Goal: Task Accomplishment & Management: Manage account settings

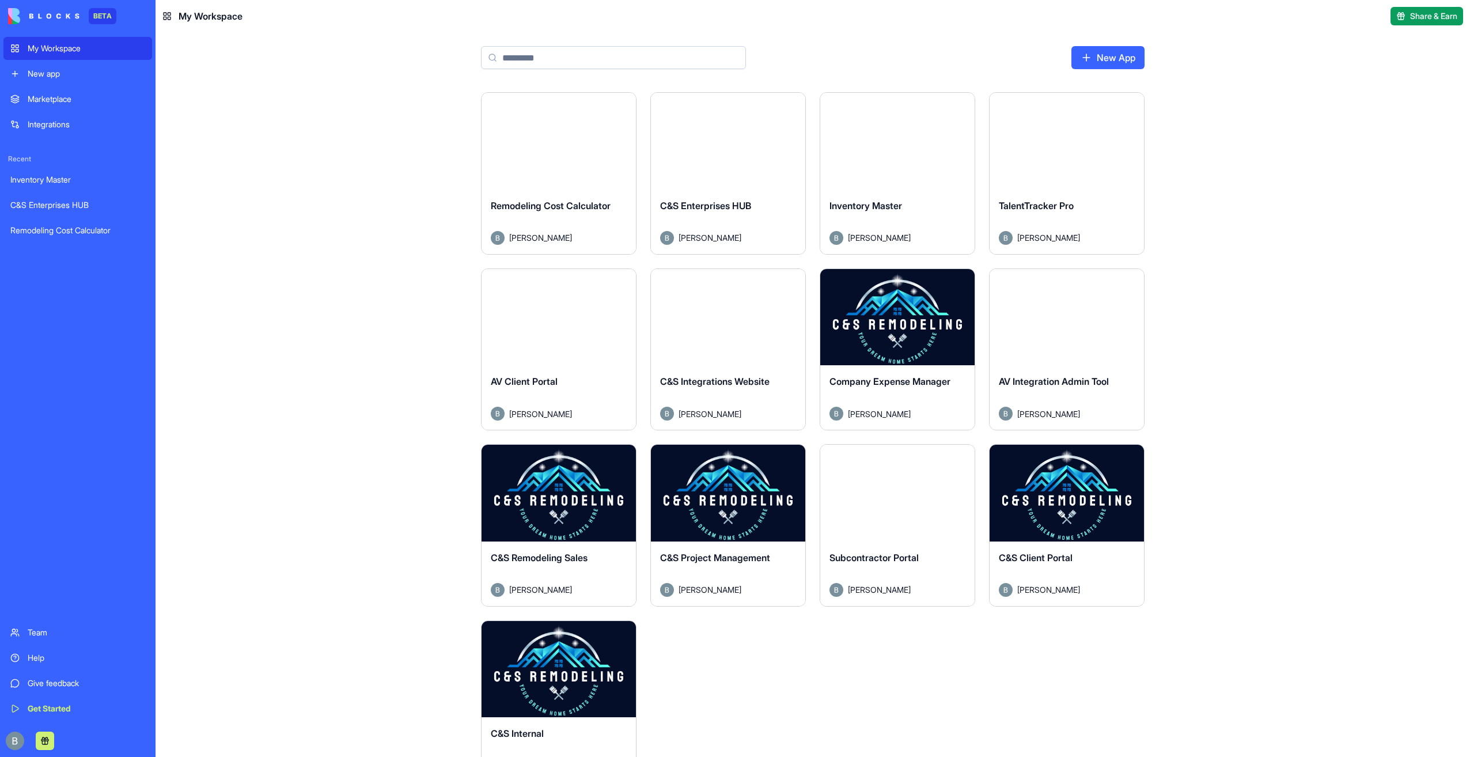
click at [1210, 660] on div "Launch Remodeling Cost Calculator [PERSON_NAME] Launch C&S Enterprises HUB [PER…" at bounding box center [813, 424] width 1315 height 665
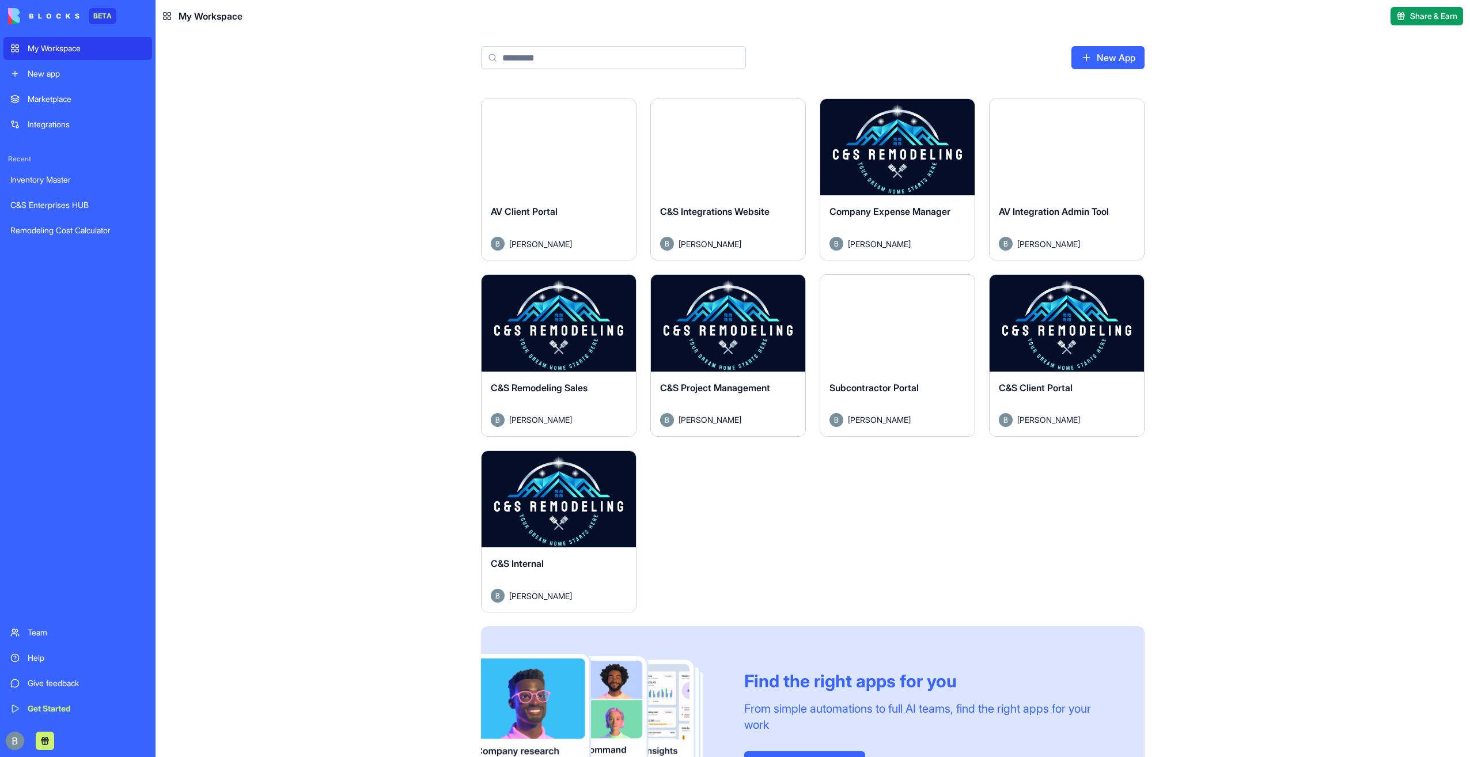
scroll to position [173, 0]
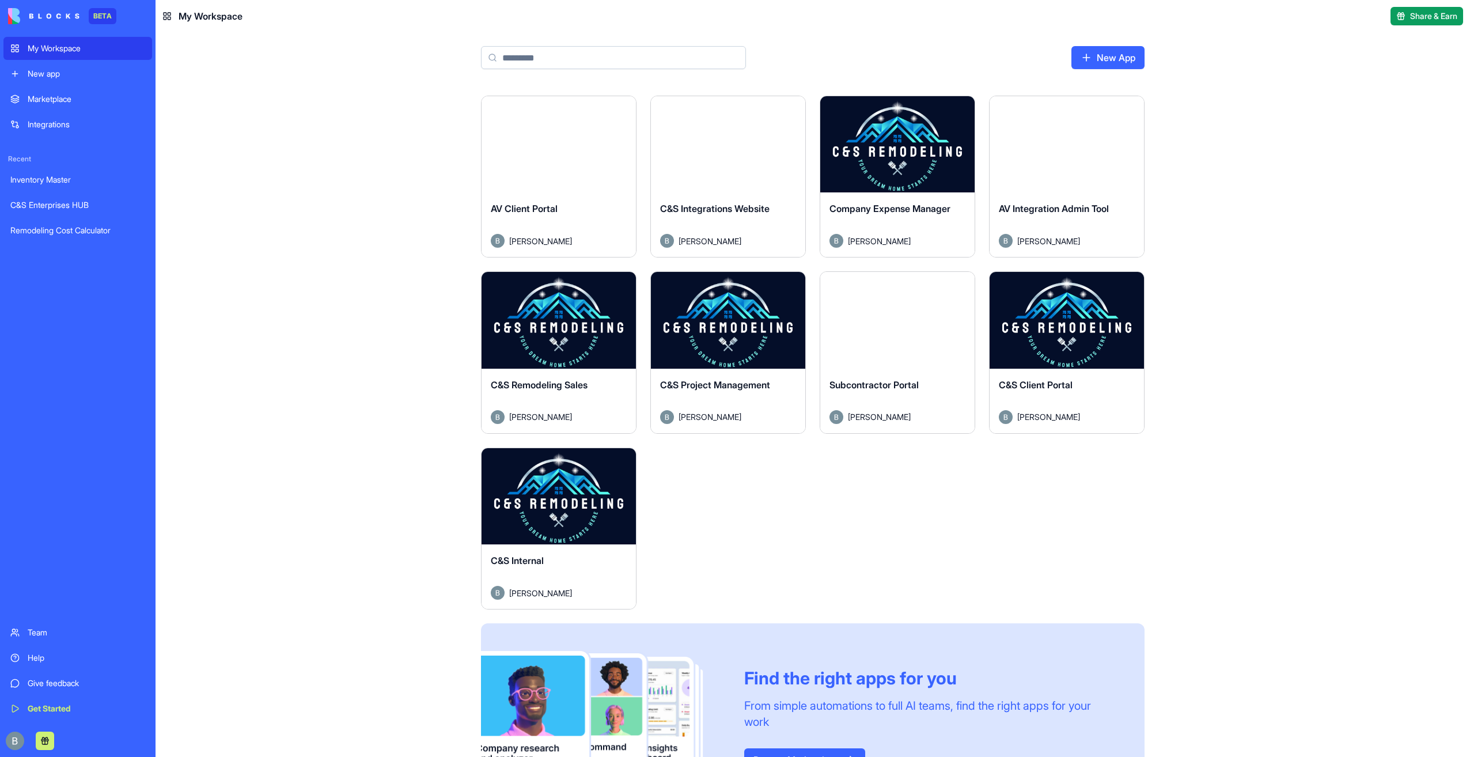
click at [903, 316] on button "Launch" at bounding box center [897, 320] width 86 height 23
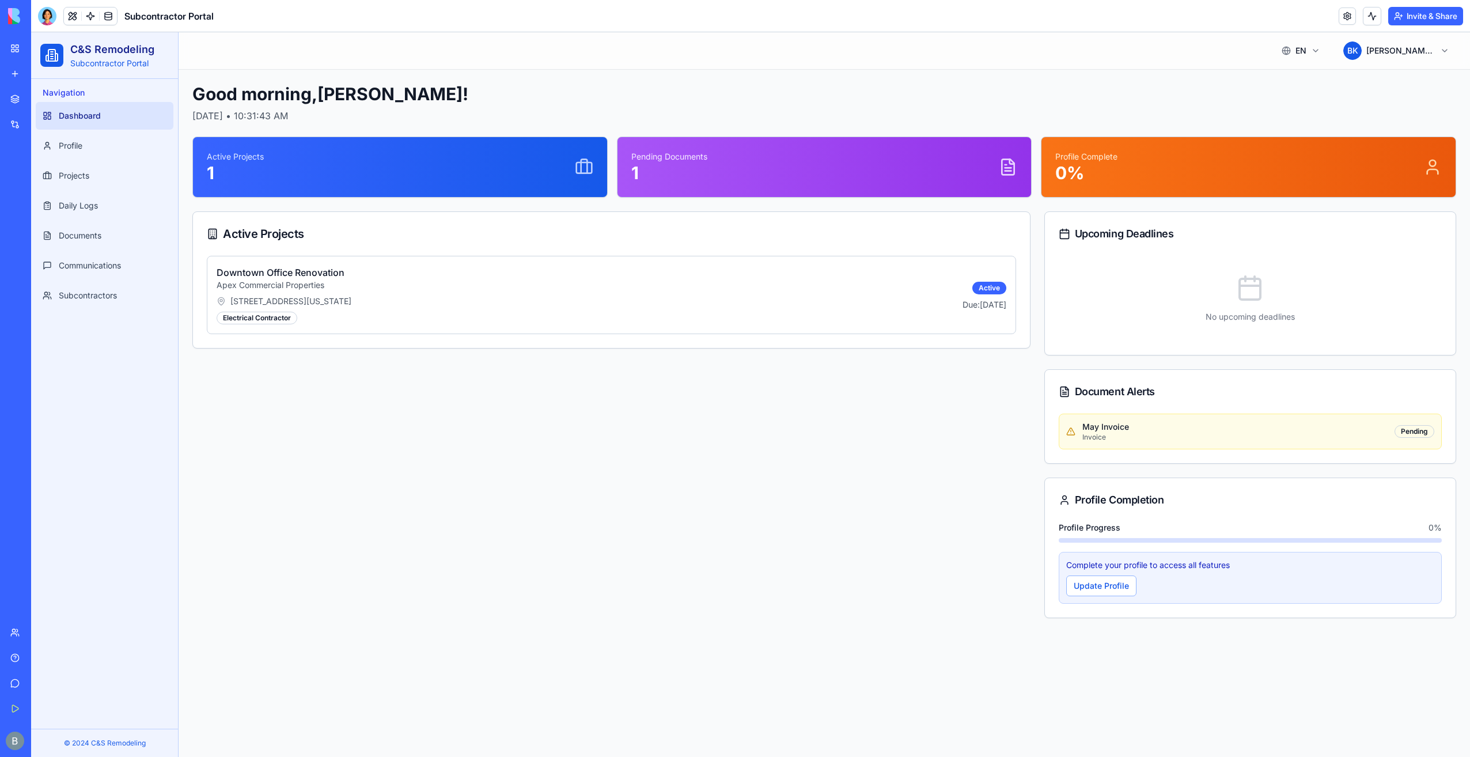
click at [604, 418] on div "Active Projects Downtown Office Renovation Apex Commercial Properties [STREET_A…" at bounding box center [611, 414] width 838 height 407
click at [1352, 24] on div "Invite & Share" at bounding box center [1401, 16] width 124 height 18
click at [1348, 20] on link at bounding box center [1347, 15] width 17 height 17
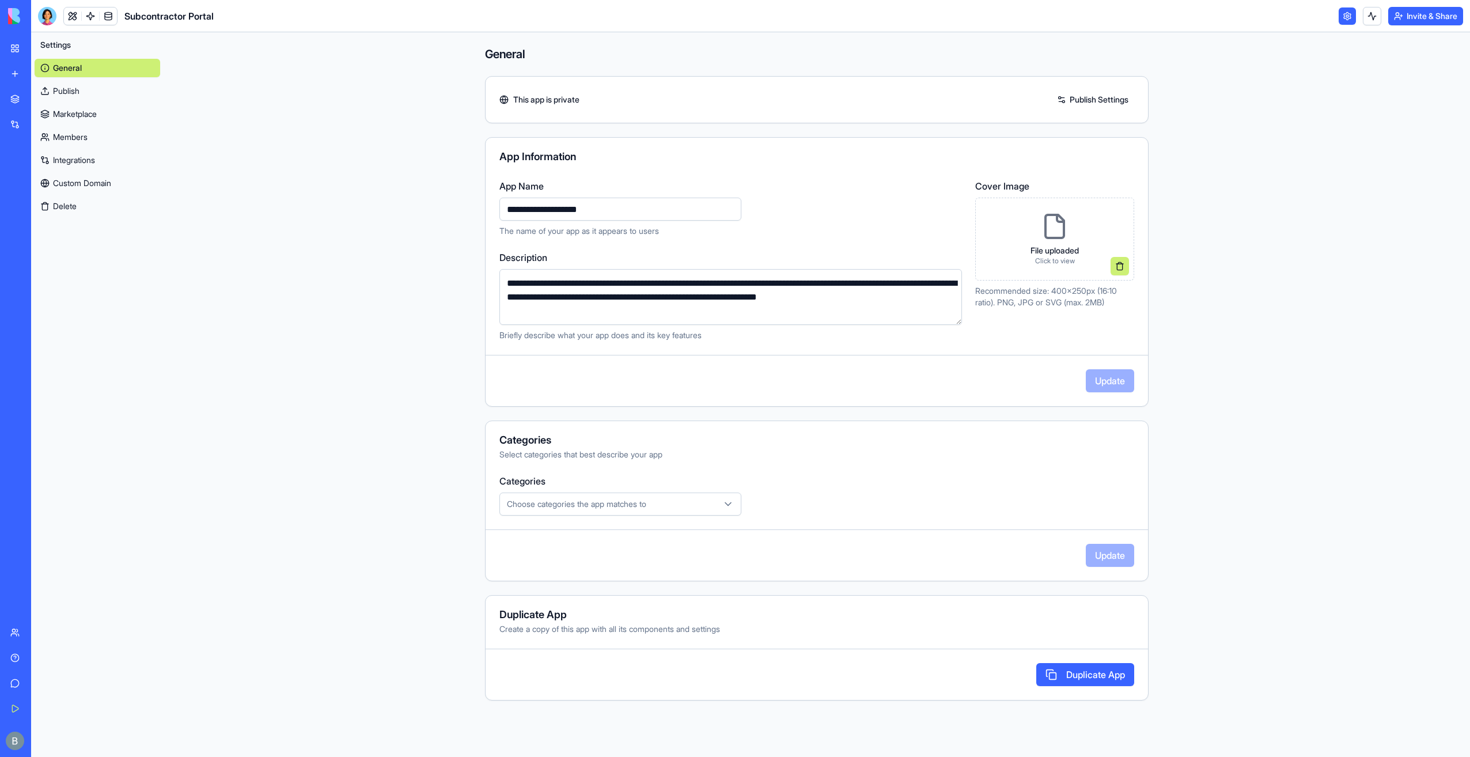
click at [120, 185] on link "Custom Domain" at bounding box center [98, 183] width 126 height 18
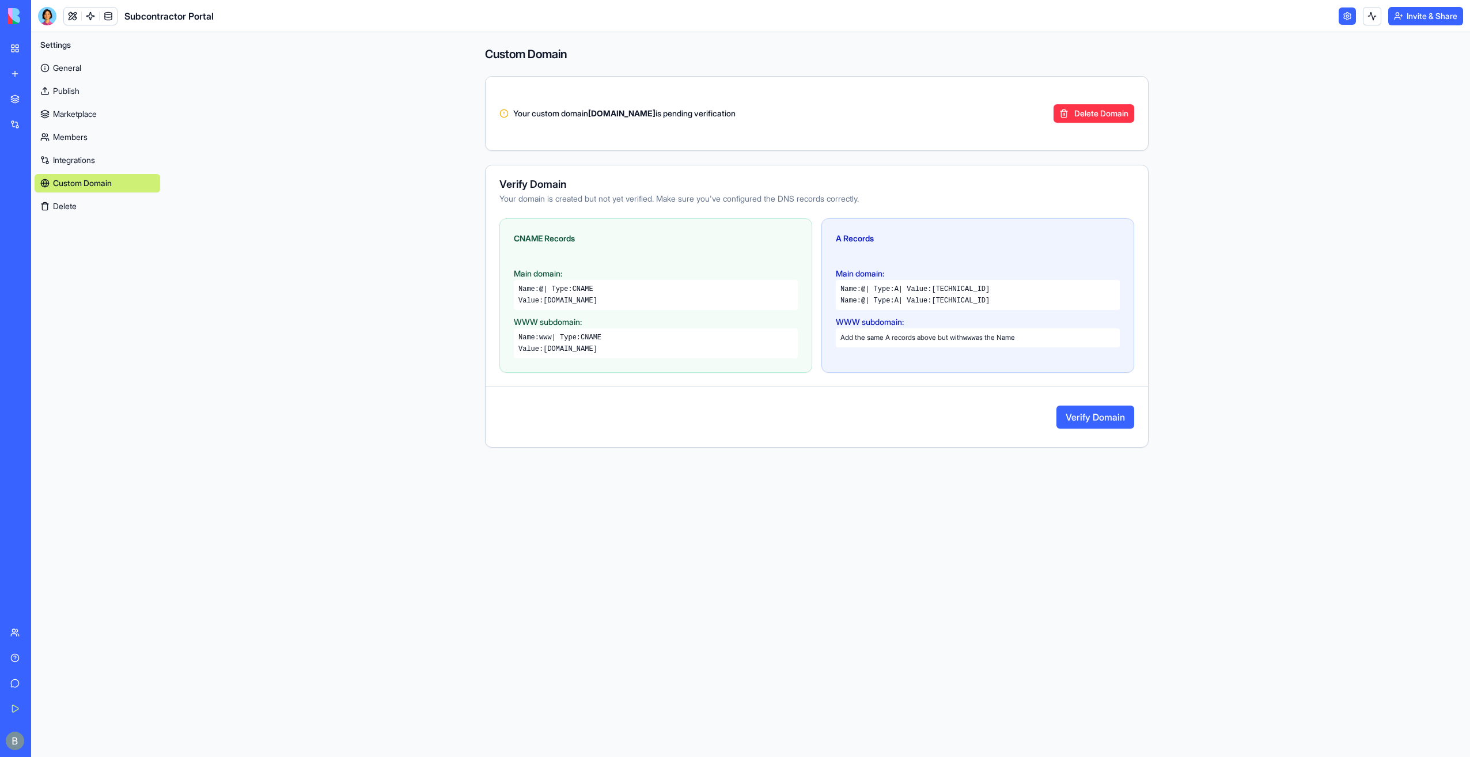
click at [1079, 408] on button "Verify Domain" at bounding box center [1096, 417] width 78 height 23
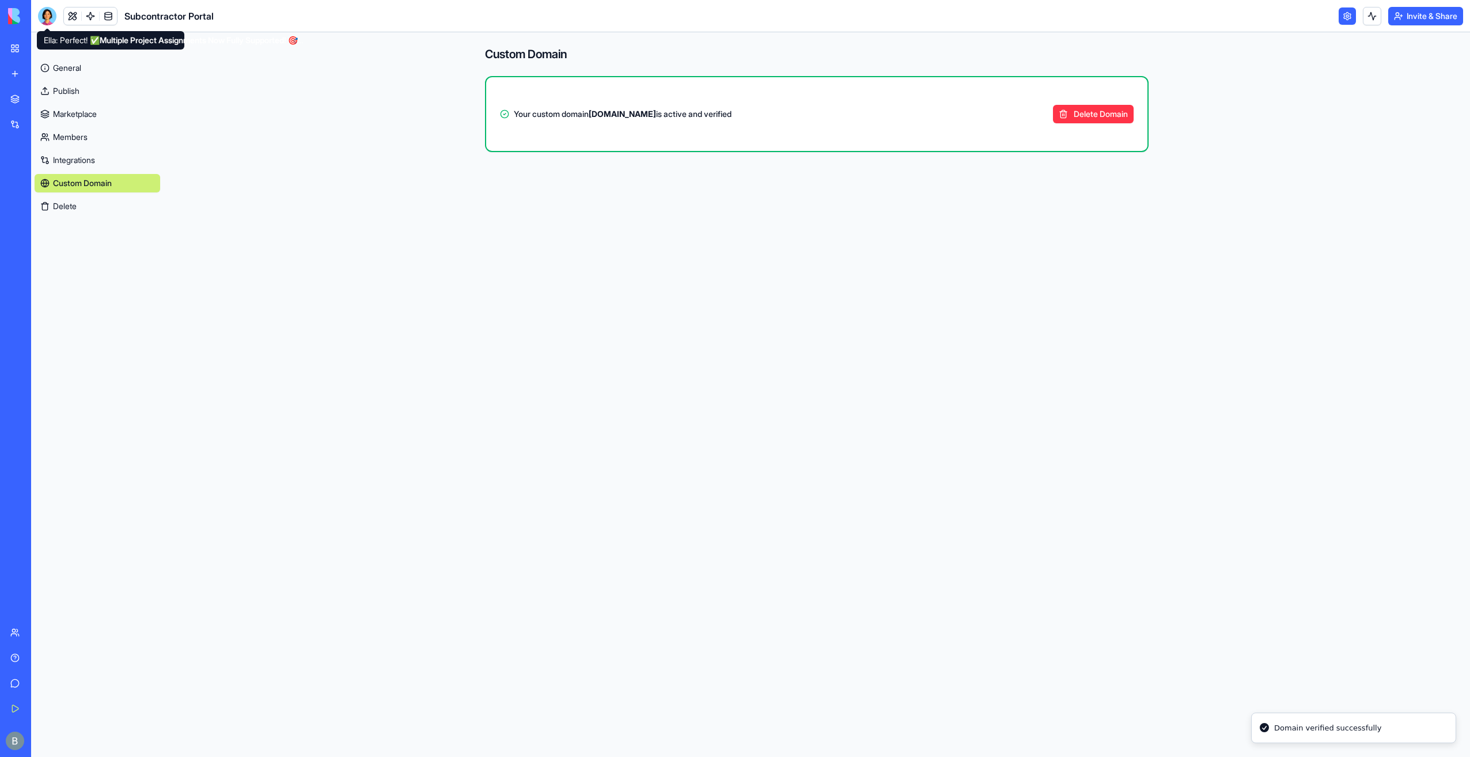
click at [47, 17] on div at bounding box center [47, 16] width 18 height 18
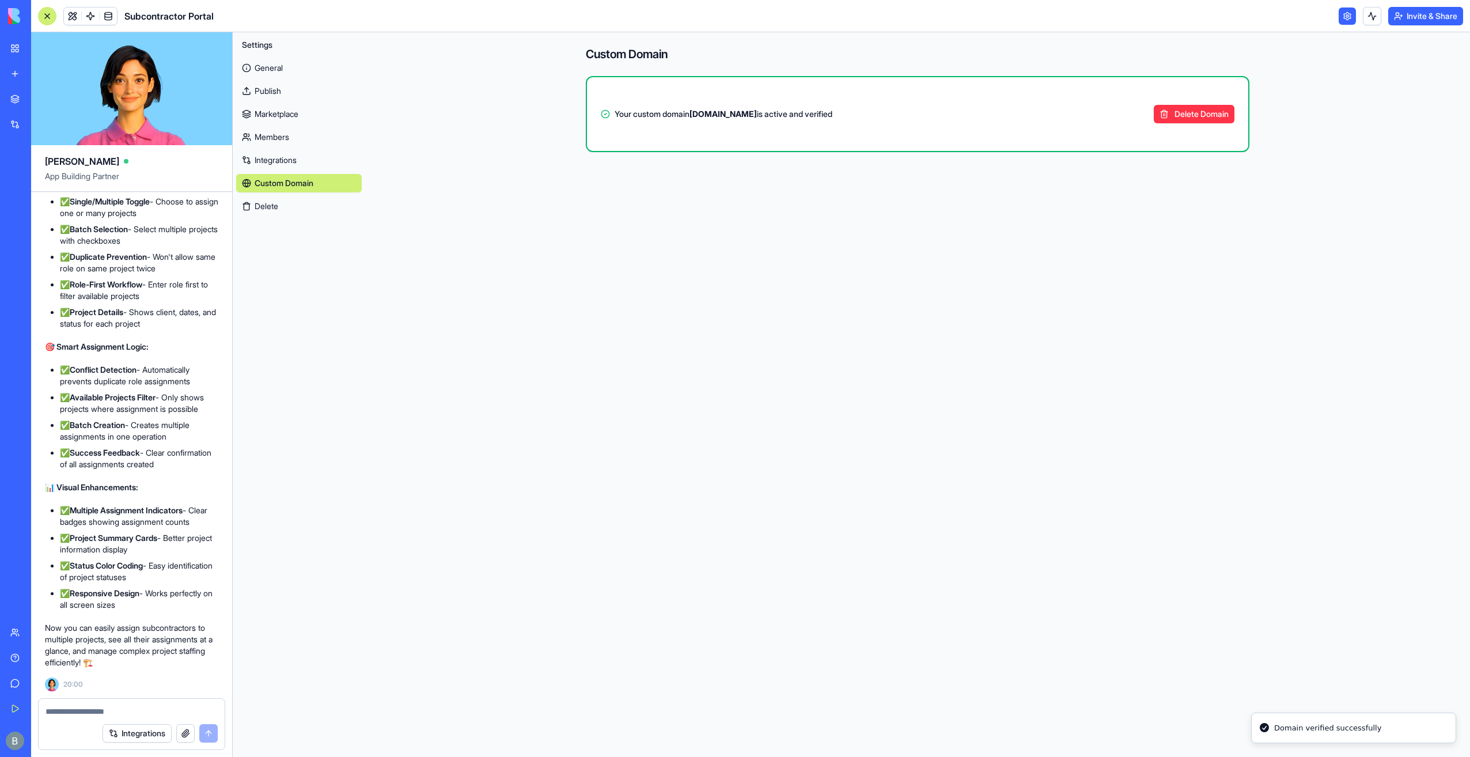
click at [10, 16] on img at bounding box center [43, 16] width 71 height 16
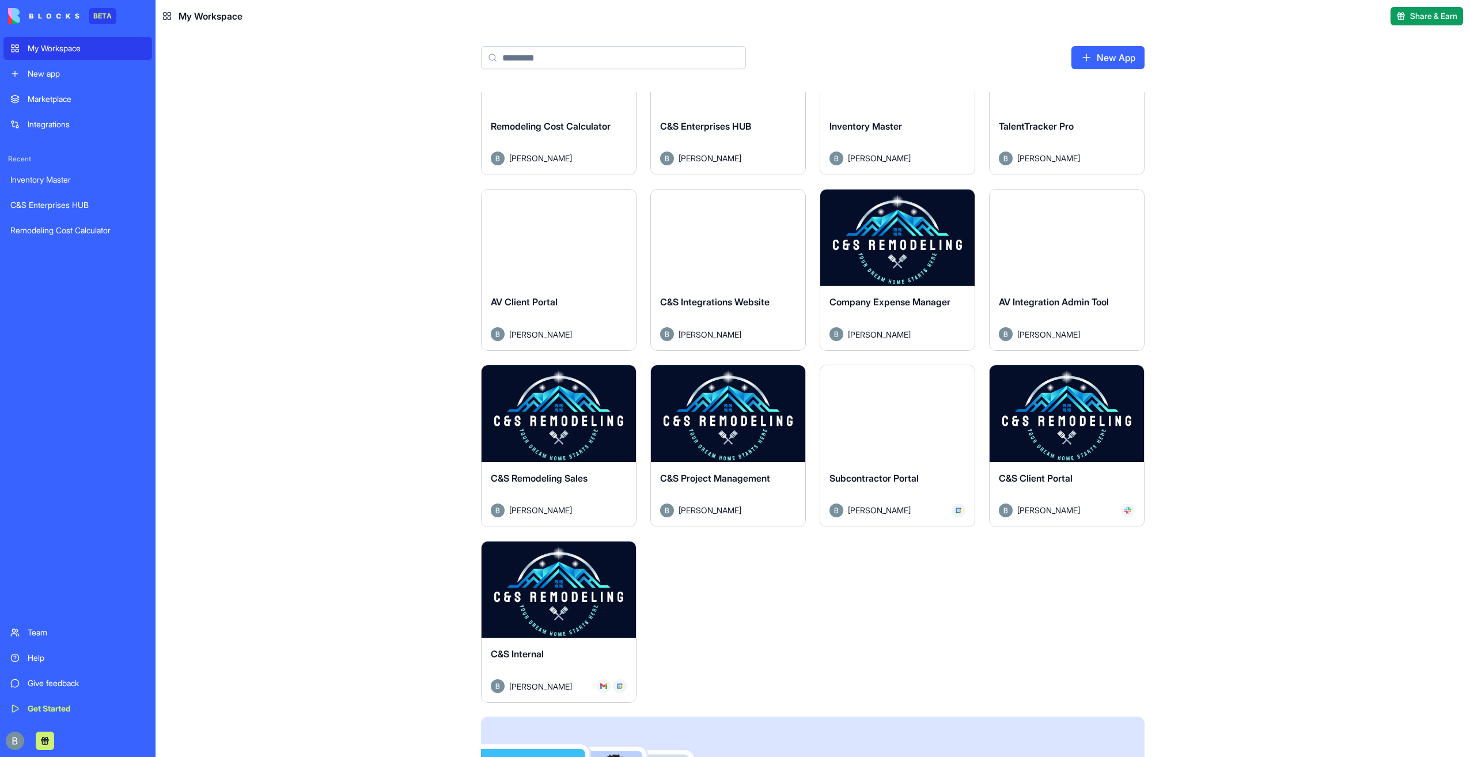
scroll to position [115, 0]
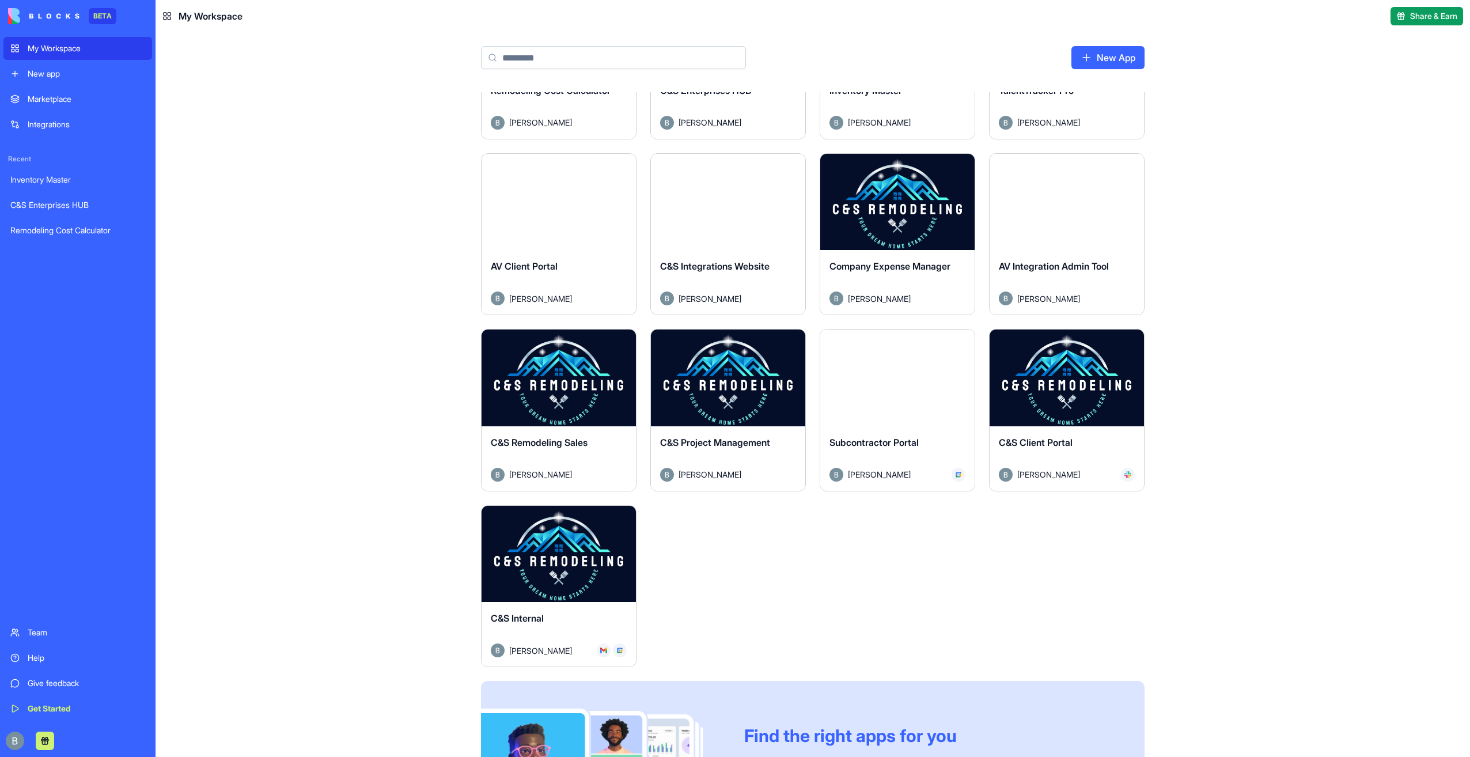
click at [1043, 373] on button "Launch" at bounding box center [1067, 377] width 86 height 23
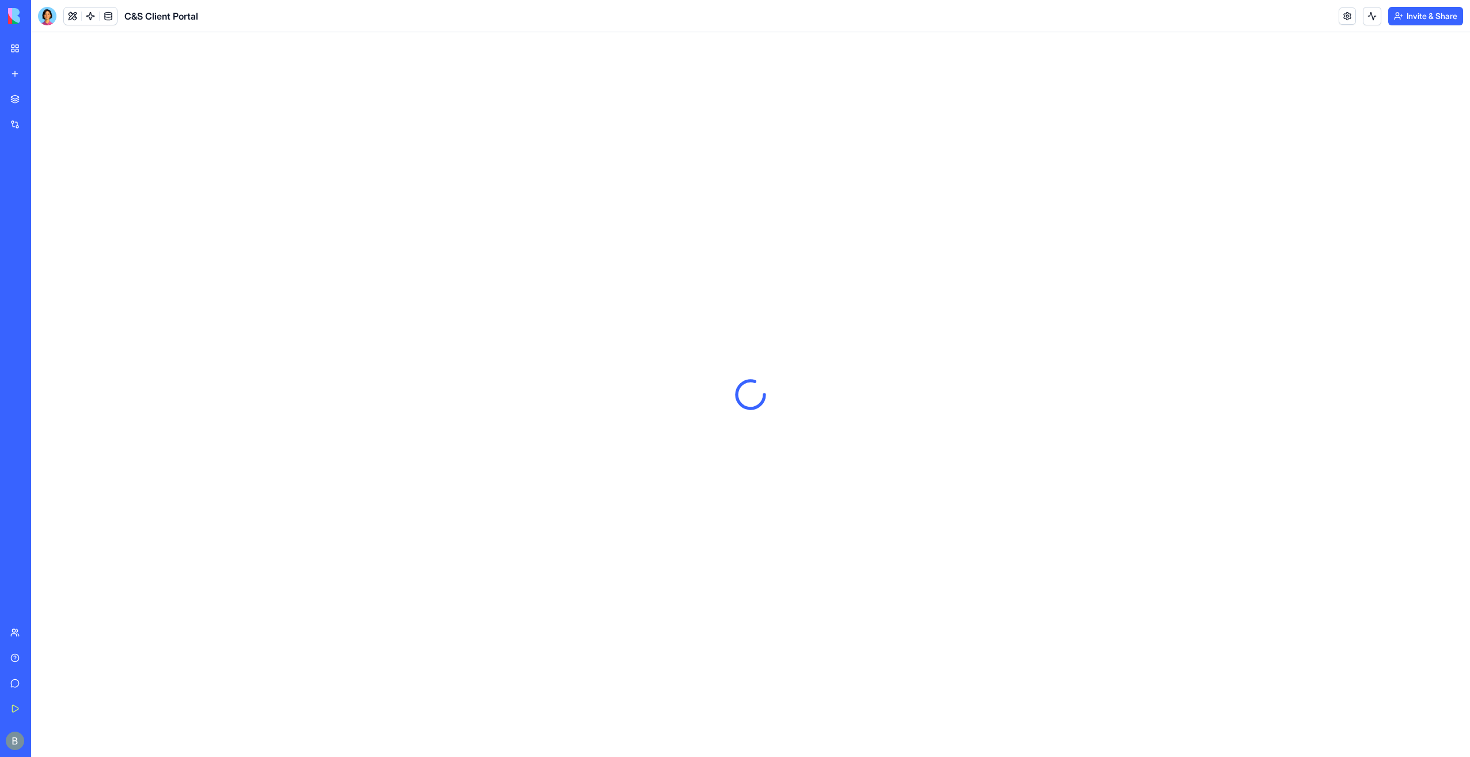
click at [1336, 16] on header "C&S Client Portal Invite & Share" at bounding box center [750, 16] width 1439 height 32
click at [1344, 14] on link at bounding box center [1347, 15] width 17 height 17
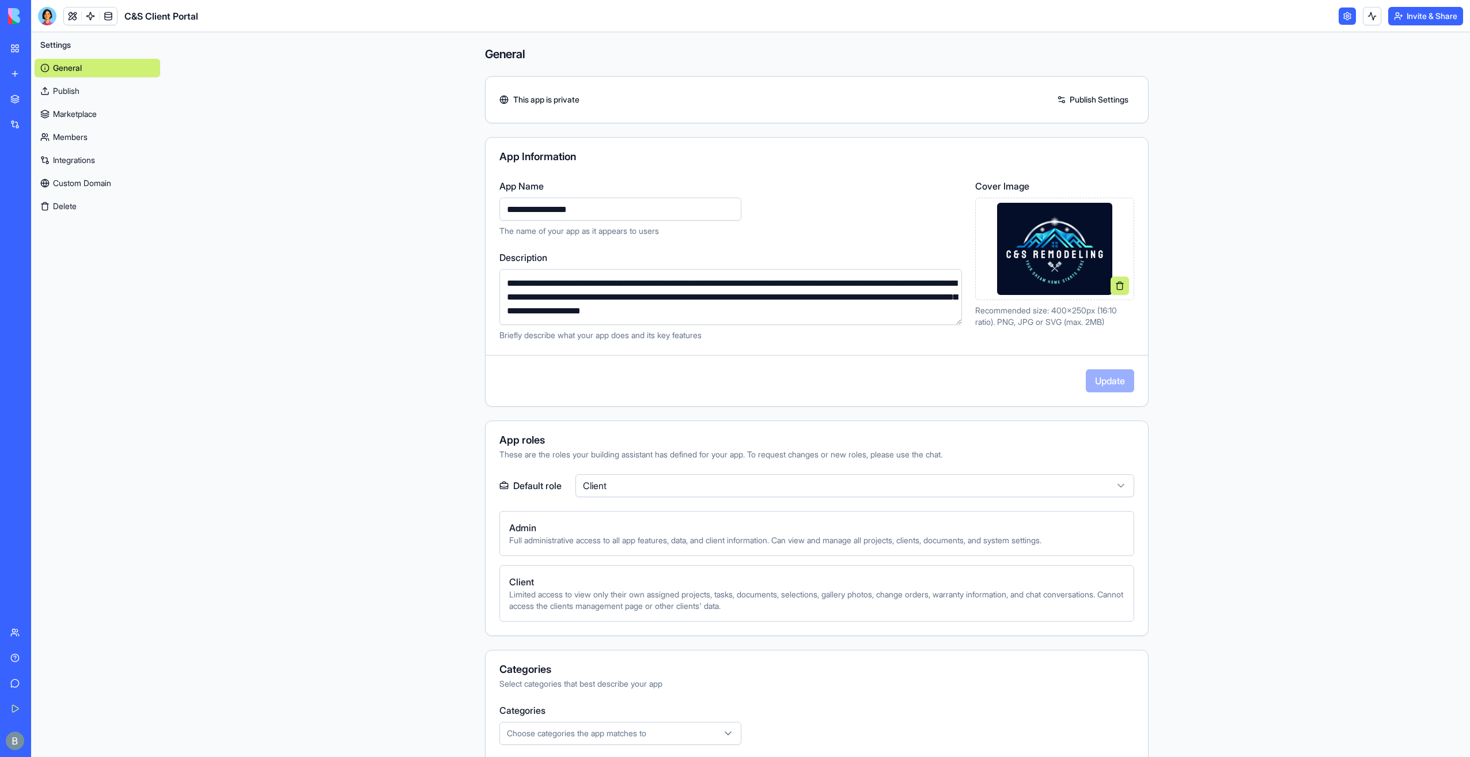
click at [108, 186] on link "Custom Domain" at bounding box center [98, 183] width 126 height 18
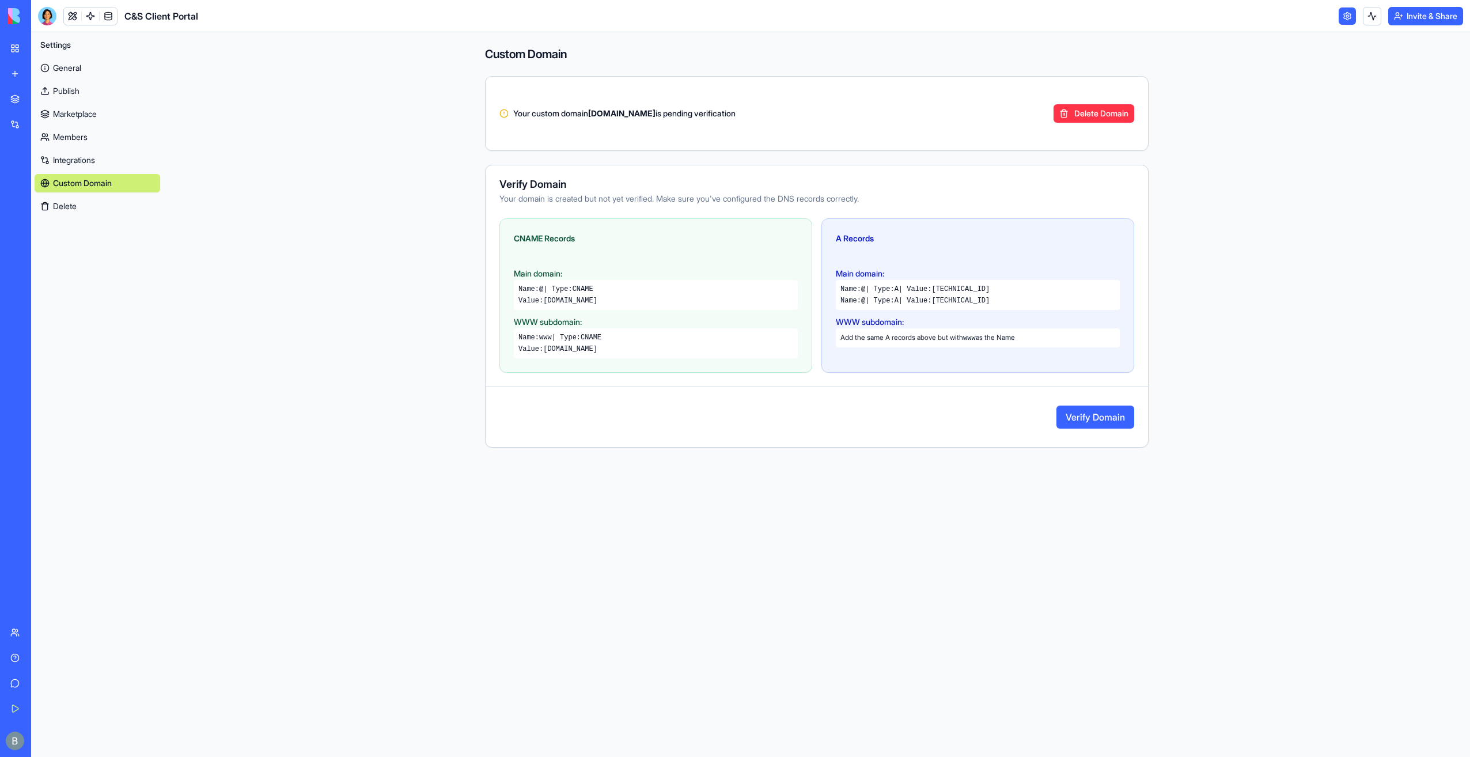
click at [1092, 418] on button "Verify Domain" at bounding box center [1096, 417] width 78 height 23
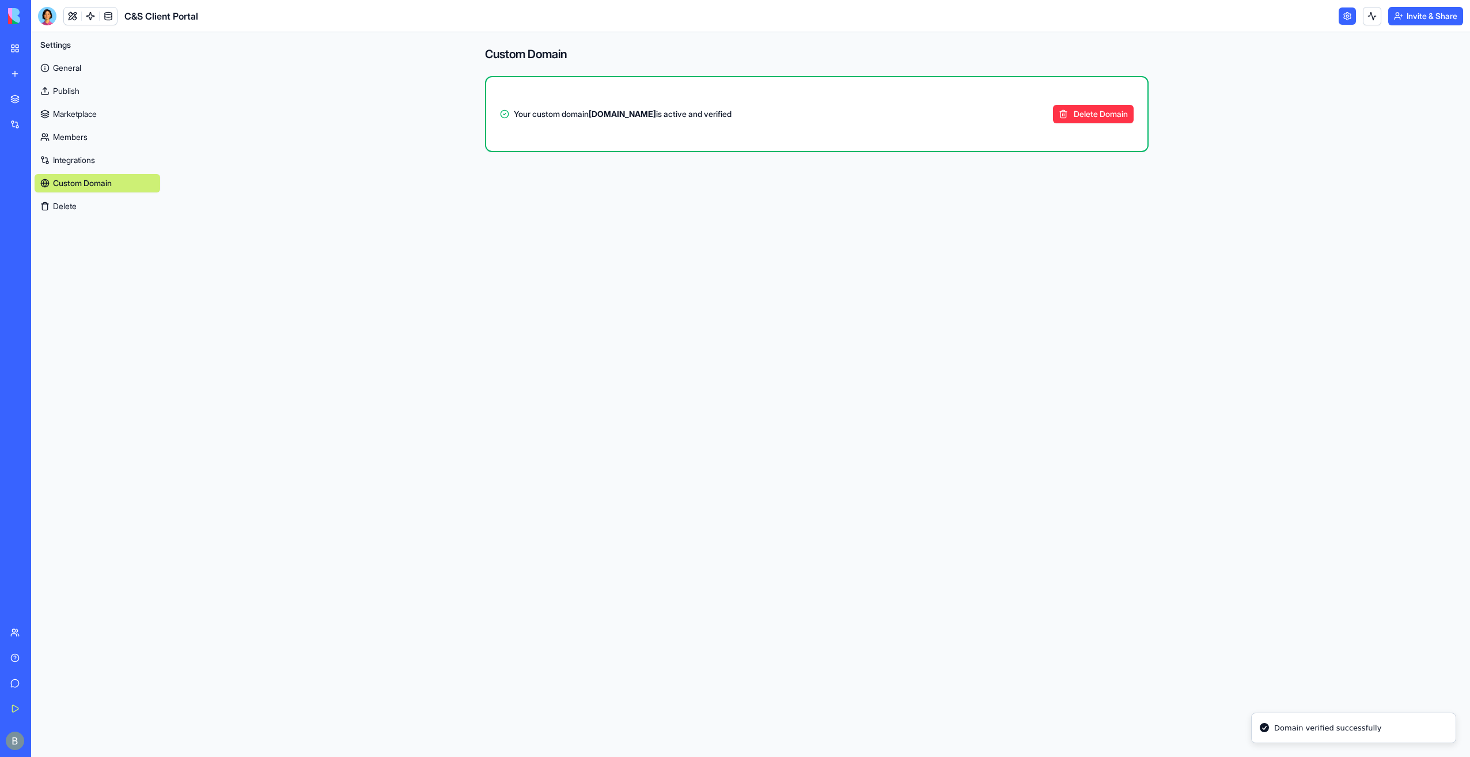
click at [13, 48] on link "My Workspace" at bounding box center [26, 48] width 46 height 23
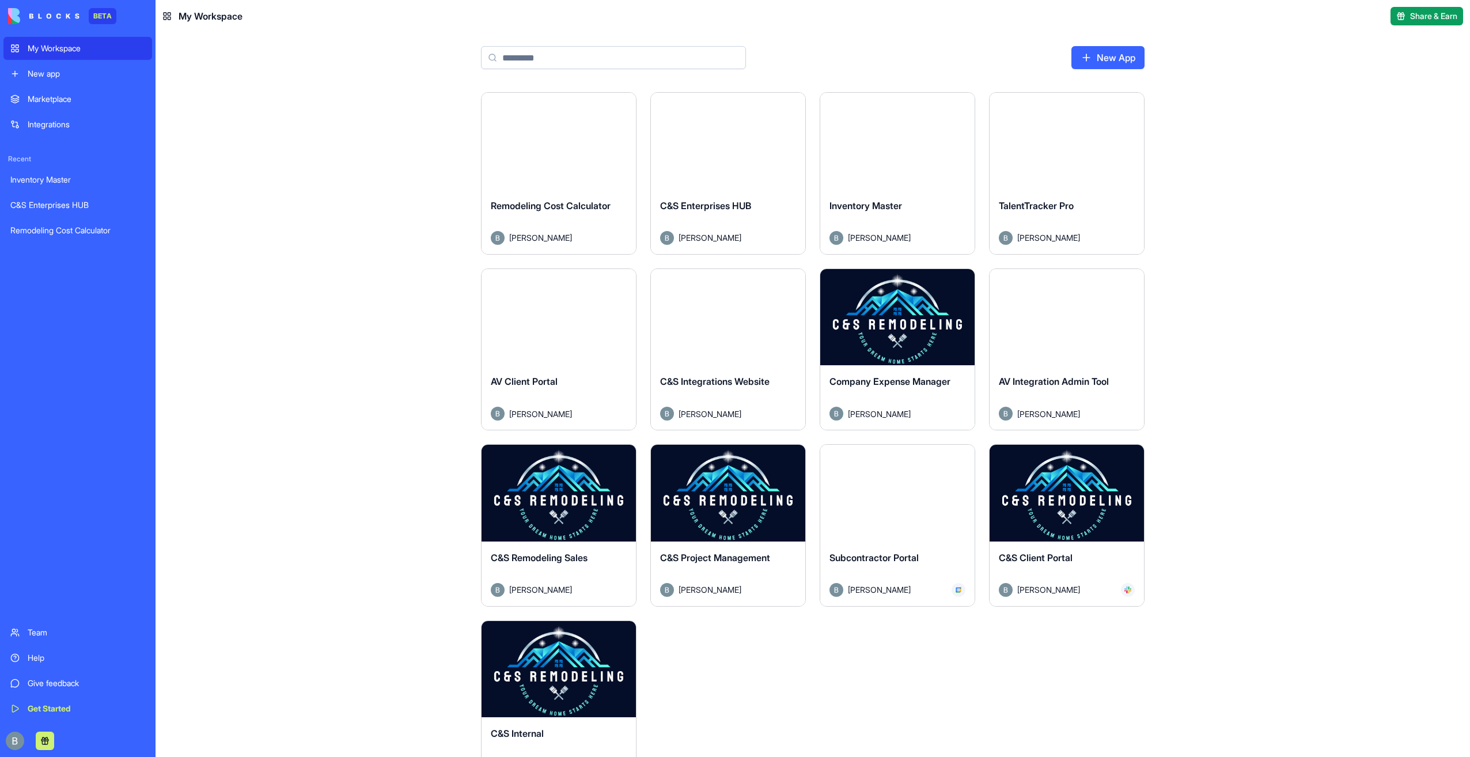
click at [719, 143] on button "Launch" at bounding box center [728, 141] width 86 height 23
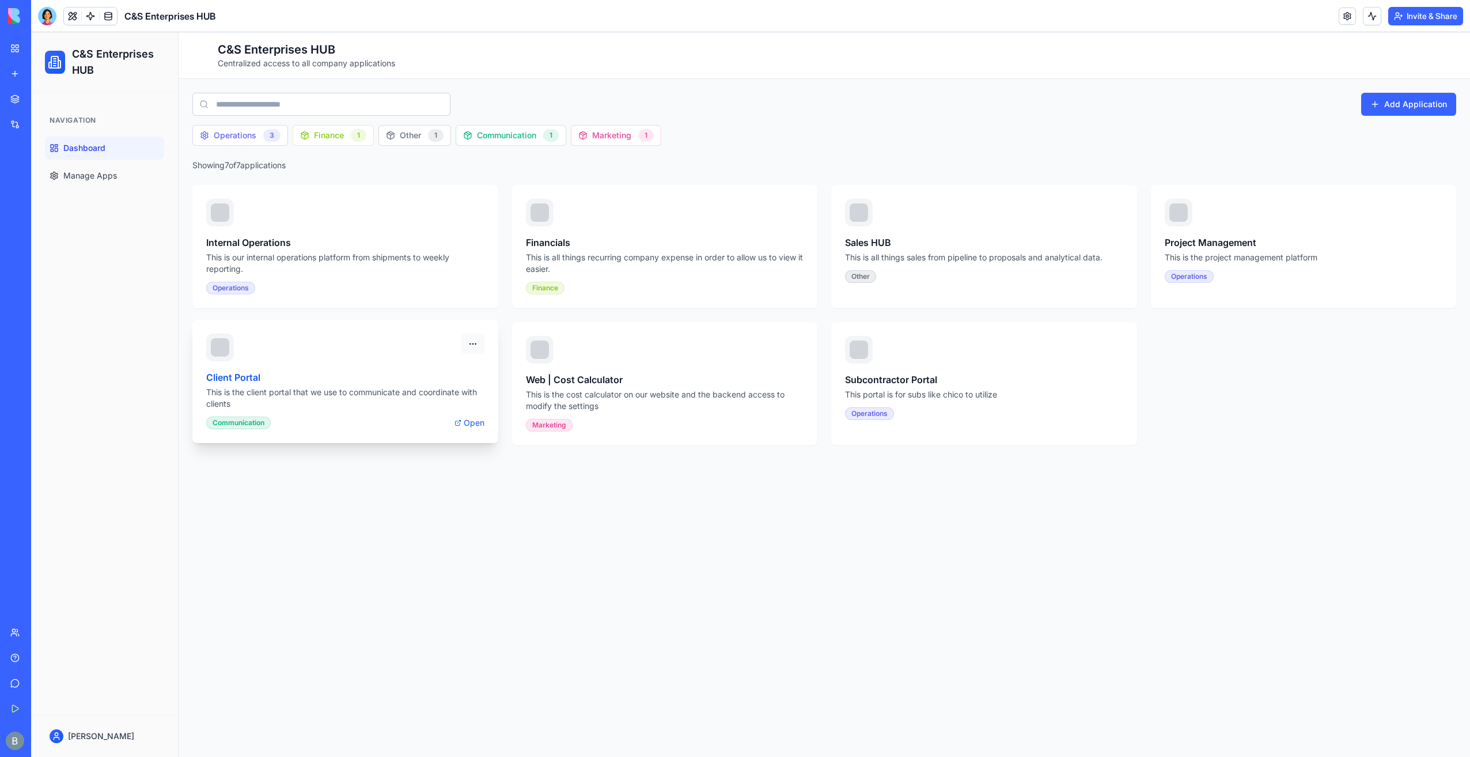
click at [476, 346] on html "C&S Enterprises HUB Navigation Dashboard Manage Apps [PERSON_NAME] Toggle sideb…" at bounding box center [750, 394] width 1439 height 725
click at [456, 368] on div "Edit" at bounding box center [448, 370] width 68 height 18
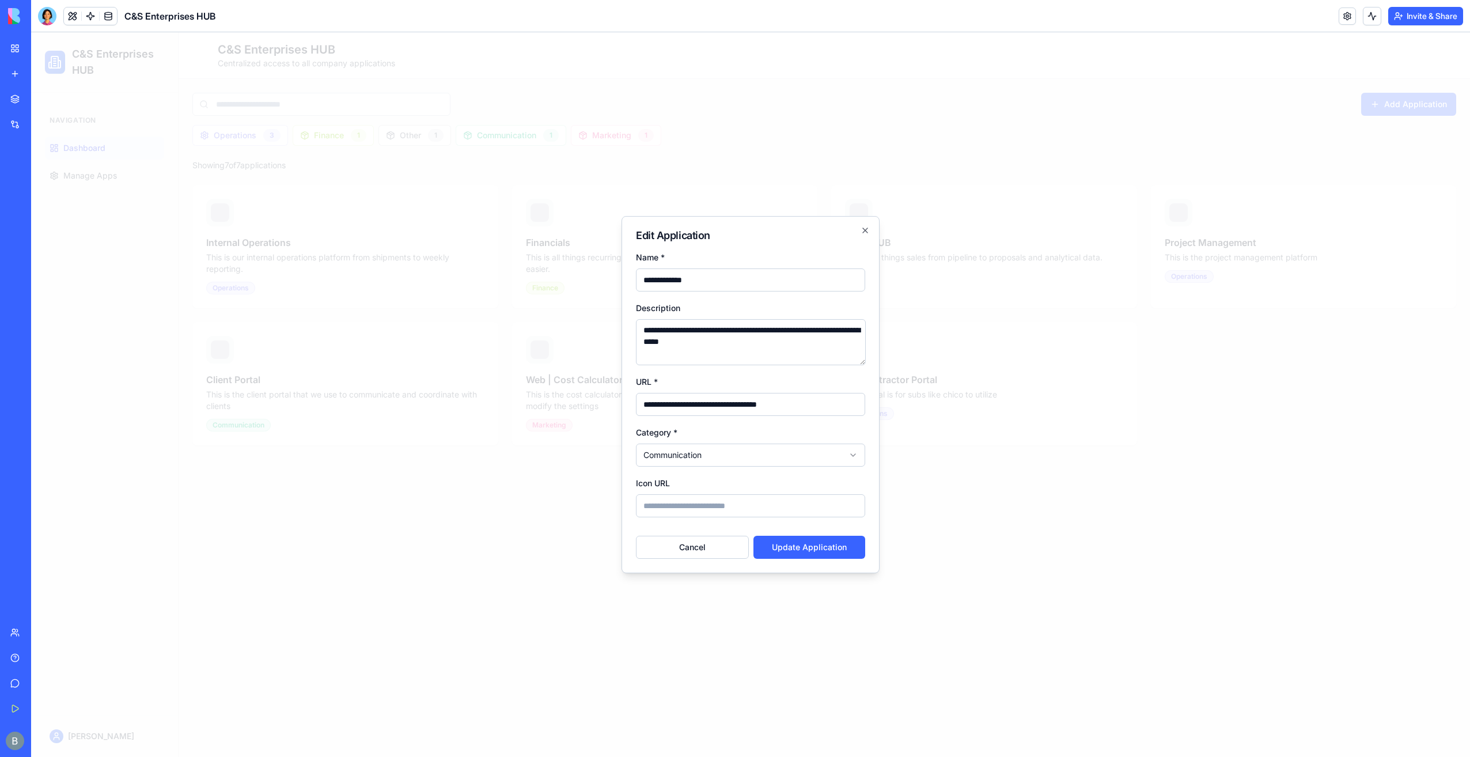
click at [683, 407] on input "**********" at bounding box center [750, 404] width 229 height 23
click at [699, 404] on input "**********" at bounding box center [750, 404] width 229 height 23
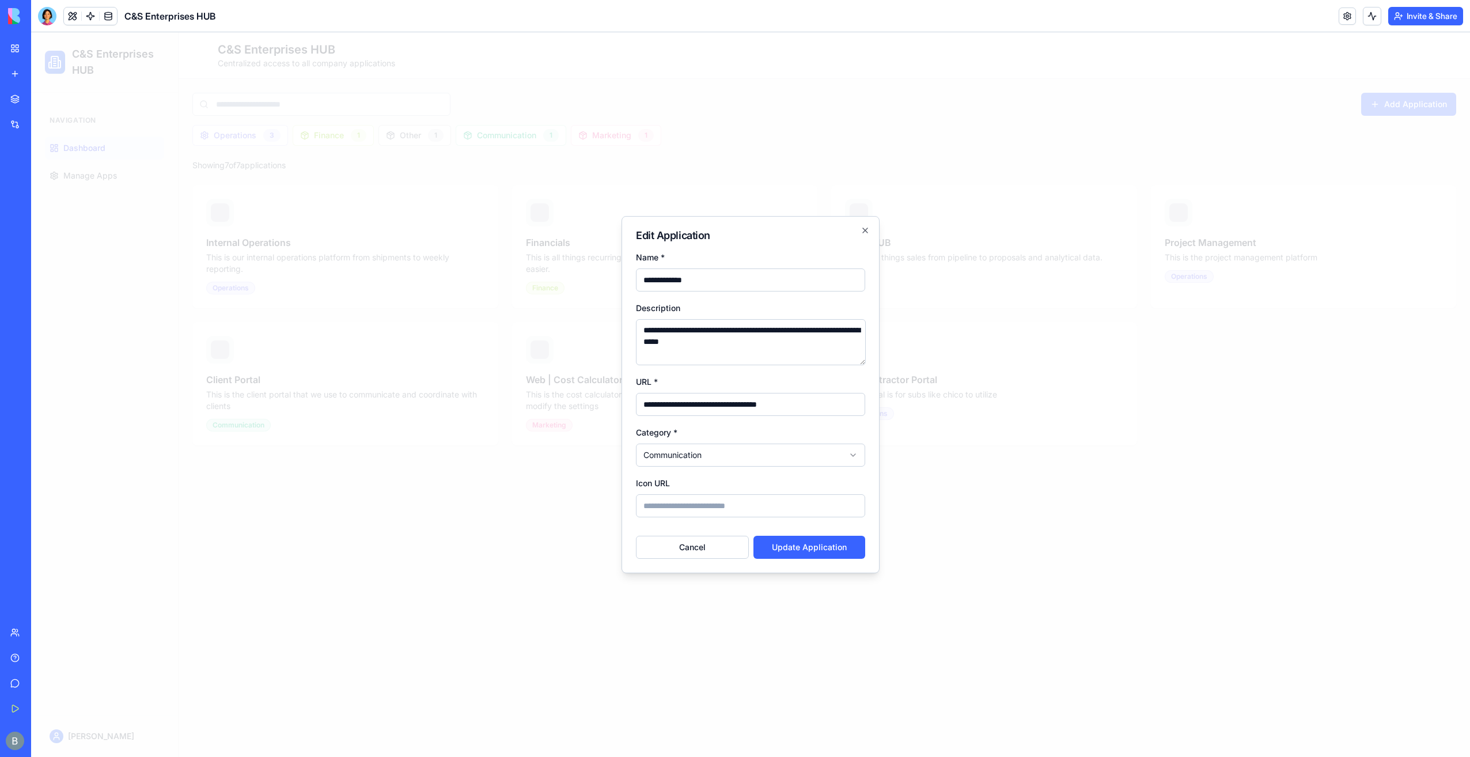
click at [701, 404] on input "**********" at bounding box center [750, 404] width 229 height 23
click at [712, 404] on input "**********" at bounding box center [750, 404] width 229 height 23
type input "**********"
click at [799, 555] on button "Update Application" at bounding box center [810, 547] width 112 height 23
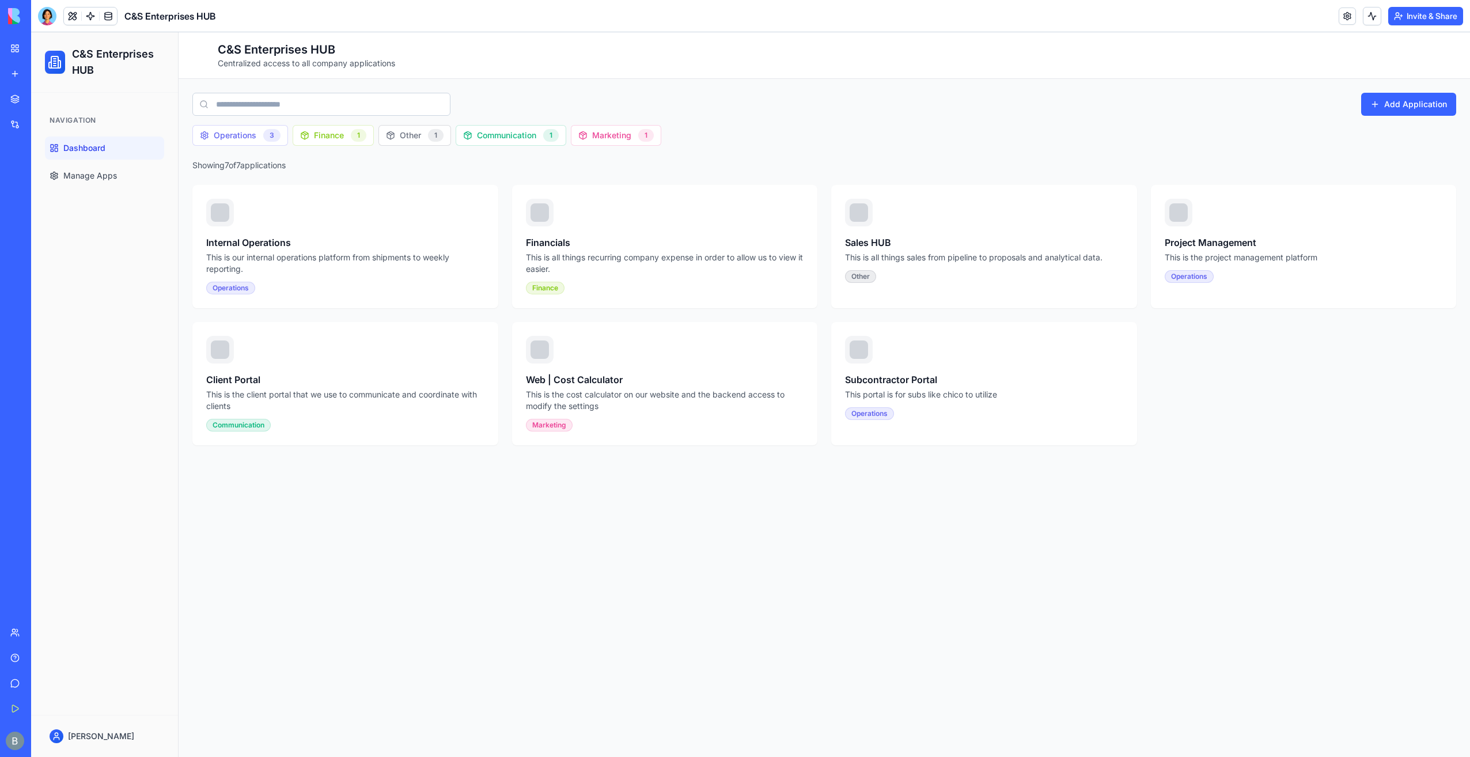
click at [23, 54] on link "My Workspace" at bounding box center [26, 48] width 46 height 23
